Goal: Information Seeking & Learning: Learn about a topic

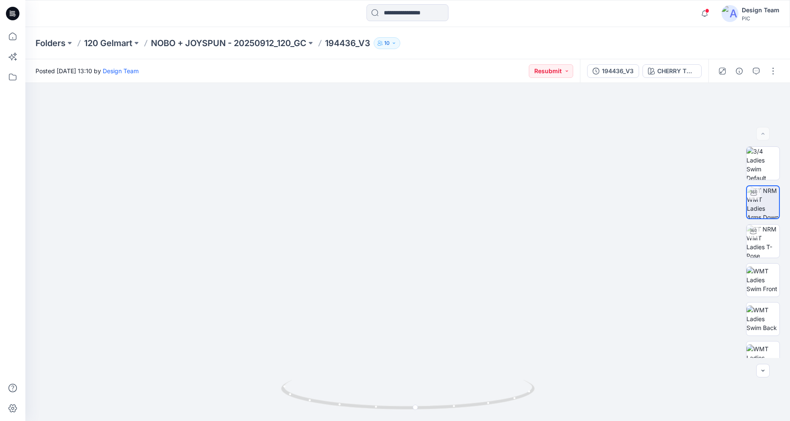
click at [13, 10] on icon at bounding box center [13, 14] width 14 height 14
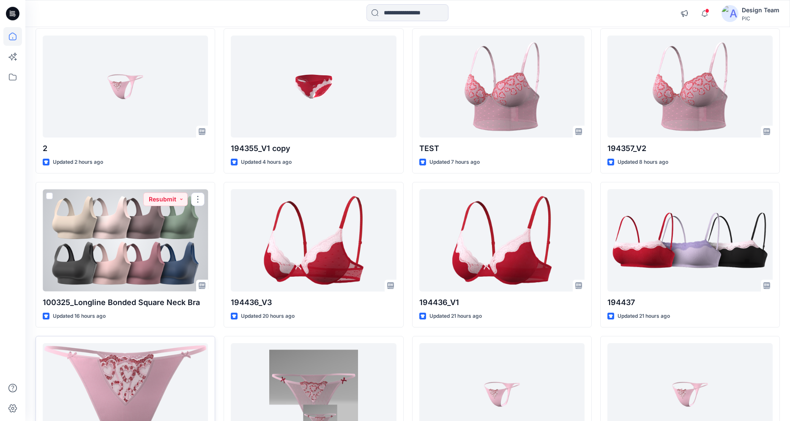
scroll to position [152, 0]
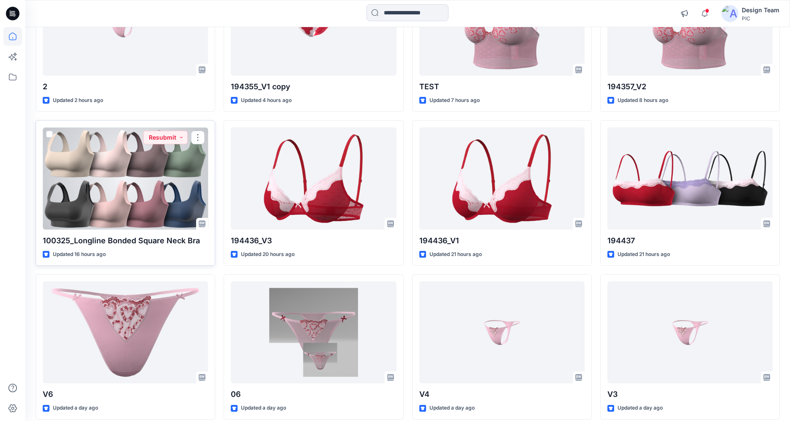
click at [93, 238] on p "100325_Longline Bonded Square Neck Bra" at bounding box center [125, 241] width 165 height 12
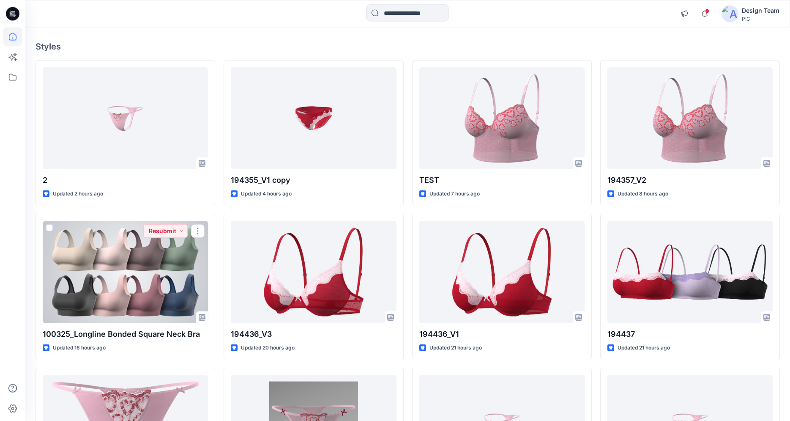
scroll to position [101, 0]
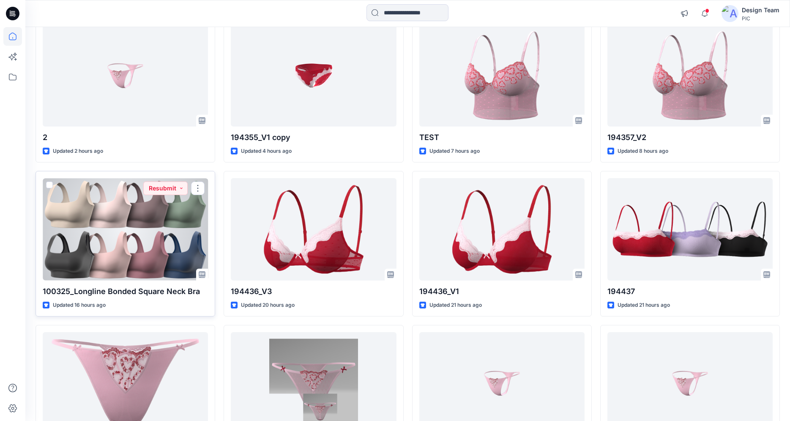
click at [145, 261] on div at bounding box center [125, 229] width 165 height 102
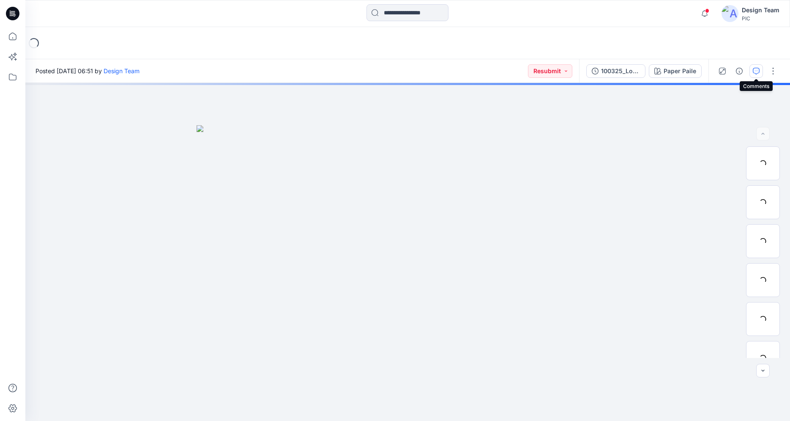
click at [752, 73] on button "button" at bounding box center [757, 71] width 14 height 14
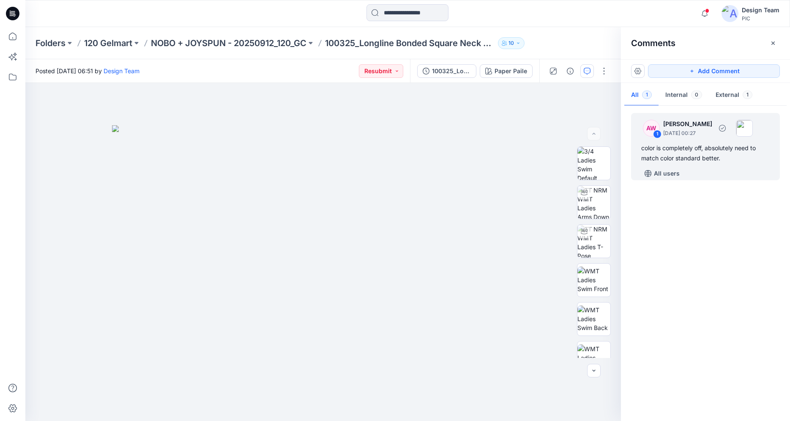
click at [703, 140] on div "AW 1 Amy Wong-Chan October 11, 2025 00:27 color is completely off, absolutely n…" at bounding box center [705, 146] width 149 height 67
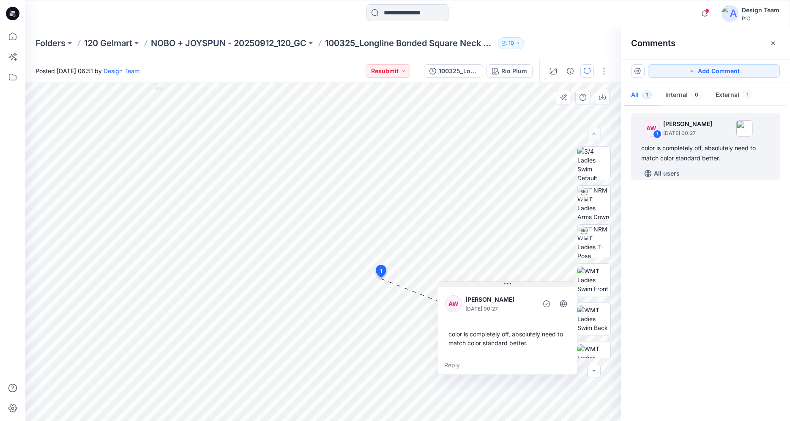
drag, startPoint x: 440, startPoint y: 285, endPoint x: 508, endPoint y: 286, distance: 68.1
click at [508, 286] on icon at bounding box center [507, 283] width 7 height 7
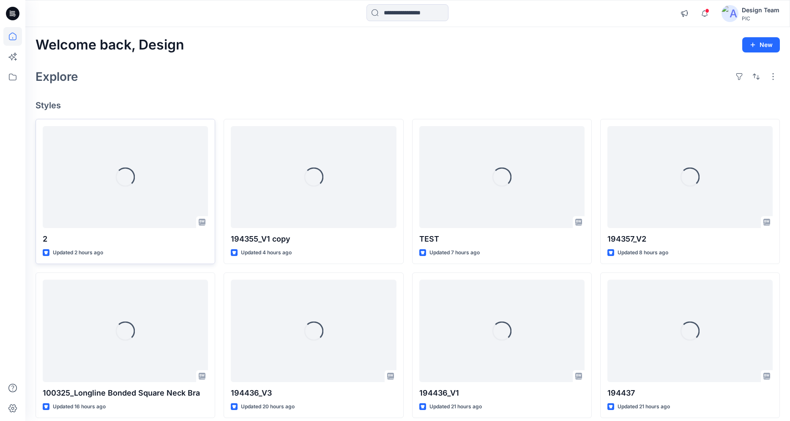
scroll to position [101, 0]
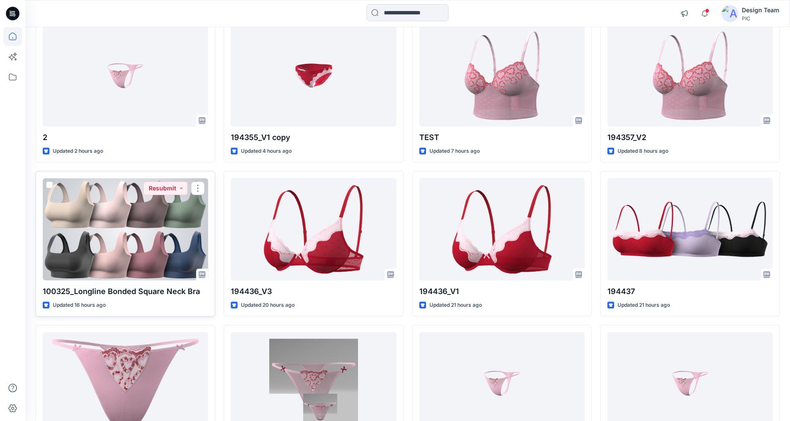
click at [165, 244] on div at bounding box center [125, 229] width 165 height 102
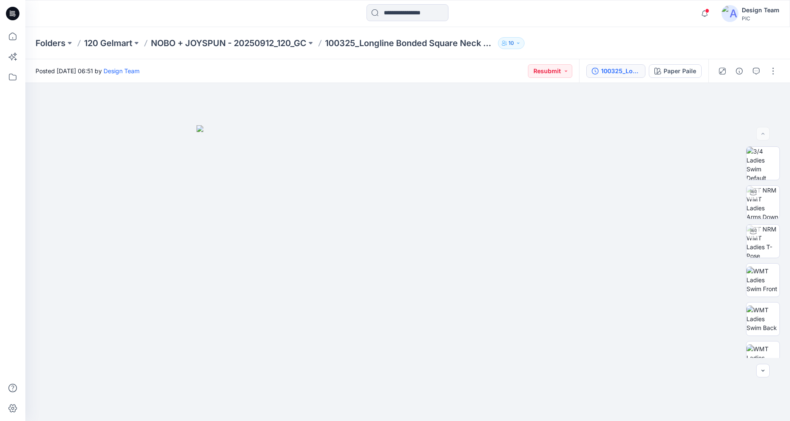
click at [607, 74] on div "100325_Longline Bonded Square Neck Bra_V2" at bounding box center [620, 70] width 39 height 9
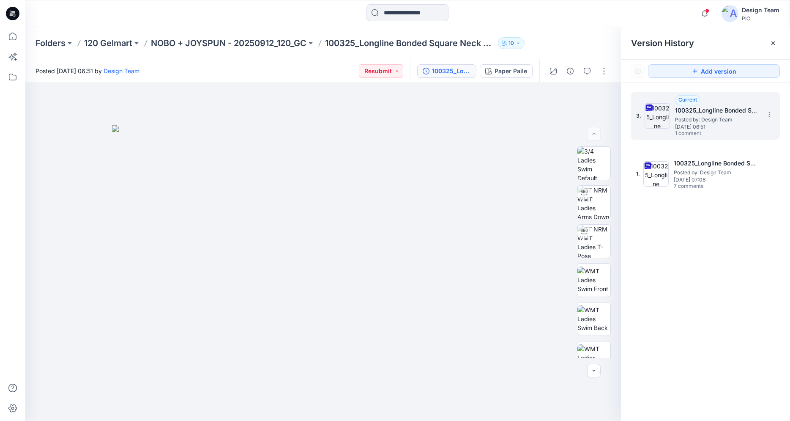
click at [673, 129] on div "3. Current 100325_Longline Bonded Square Neck Bra_V2 Posted by: Design Team Fri…" at bounding box center [699, 116] width 127 height 41
click at [697, 112] on h5 "100325_Longline Bonded Square Neck Bra_V2" at bounding box center [717, 110] width 85 height 10
